Goal: Obtain resource: Download file/media

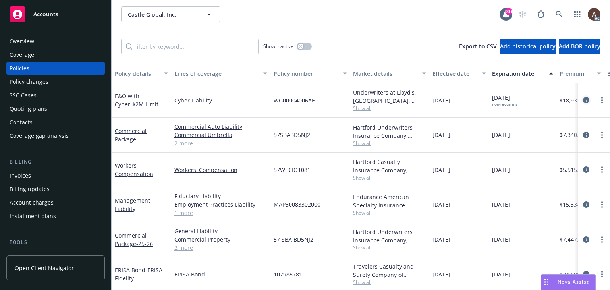
click at [583, 98] on icon "circleInformation" at bounding box center [586, 100] width 6 height 6
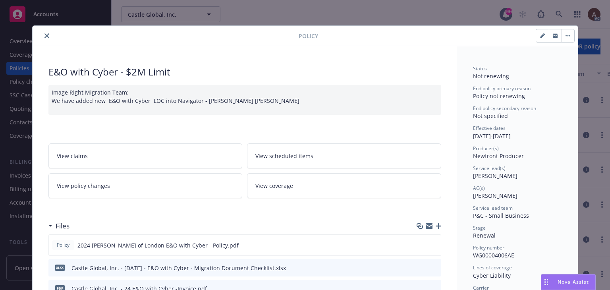
click at [44, 38] on icon "close" at bounding box center [46, 35] width 5 height 5
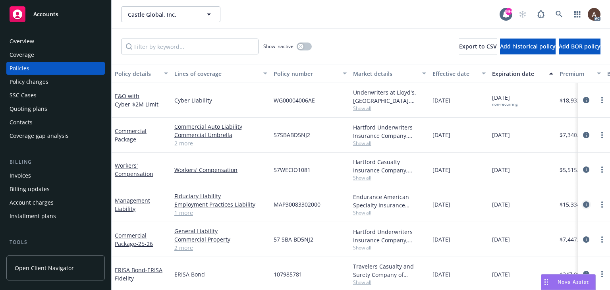
click at [583, 202] on icon "circleInformation" at bounding box center [586, 204] width 6 height 6
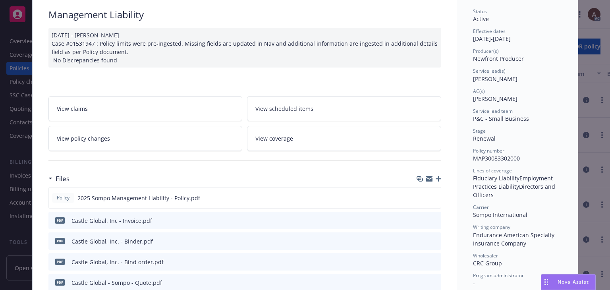
scroll to position [119, 0]
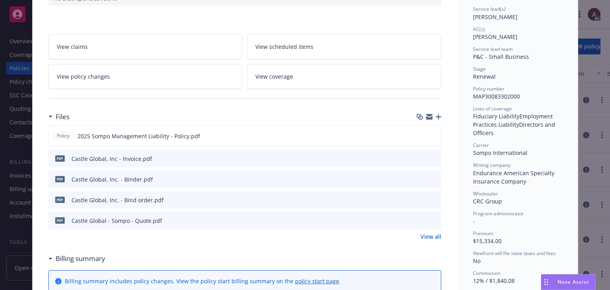
click at [432, 237] on link "View all" at bounding box center [431, 236] width 21 height 8
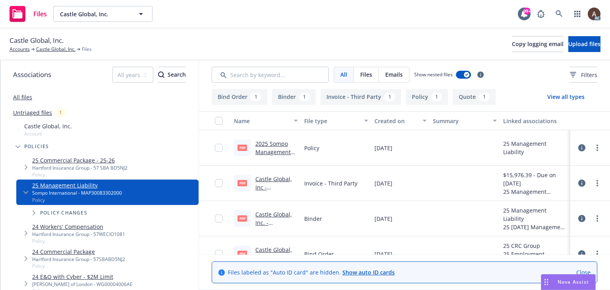
click at [277, 215] on link "Castle Global, Inc. - Binder.pdf" at bounding box center [273, 222] width 37 height 24
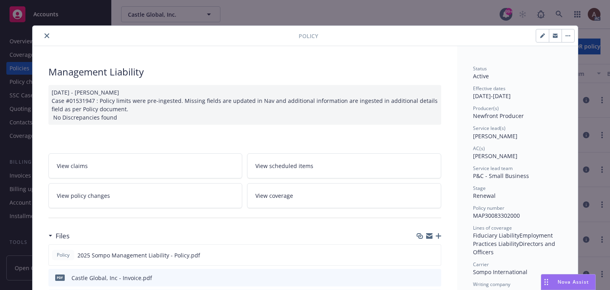
click at [44, 36] on icon "close" at bounding box center [46, 35] width 5 height 5
